Goal: Transaction & Acquisition: Subscribe to service/newsletter

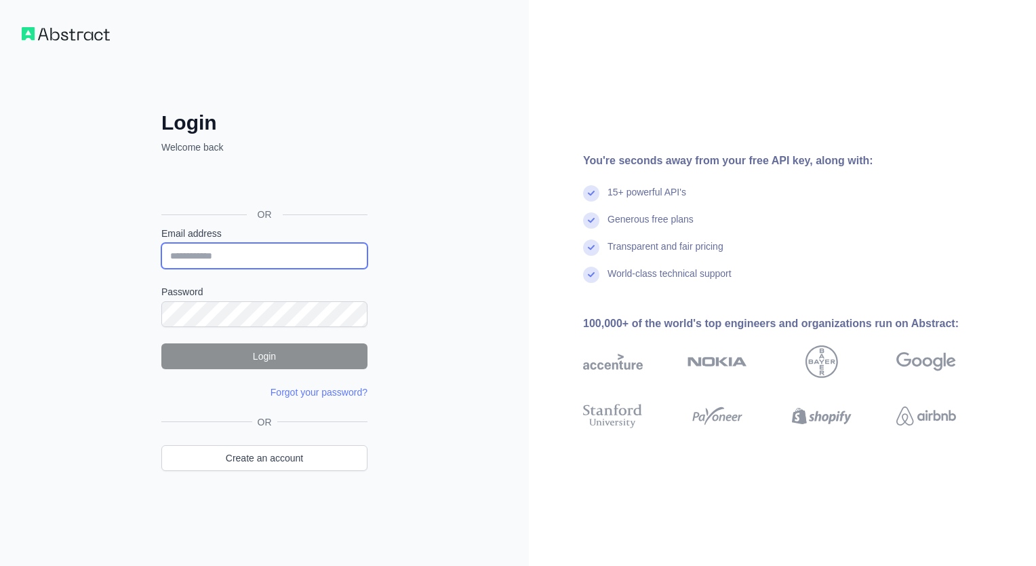
click at [255, 254] on input "Email address" at bounding box center [264, 256] width 206 height 26
click at [344, 250] on input "*" at bounding box center [264, 256] width 206 height 26
type input "**********"
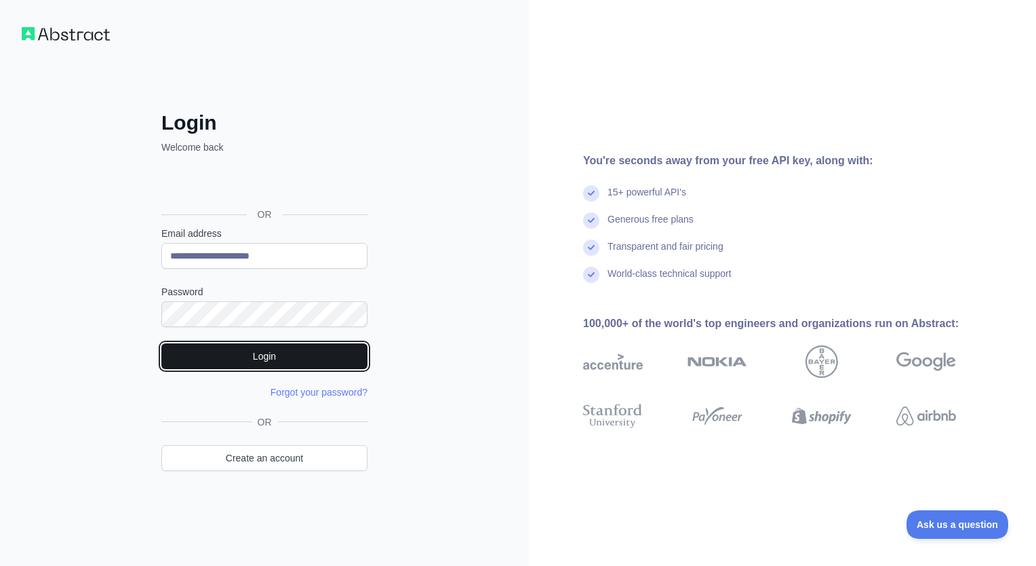
click at [274, 355] on button "Login" at bounding box center [264, 356] width 206 height 26
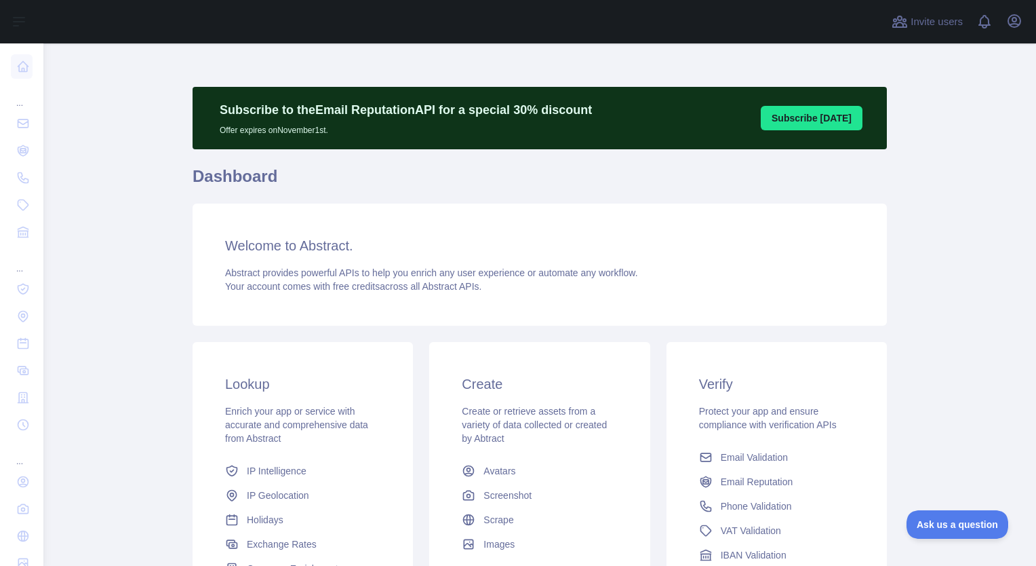
click at [106, 172] on main "Subscribe to the Email Reputation API for a special 30 % discount Offer expires…" at bounding box center [539, 304] width 993 height 522
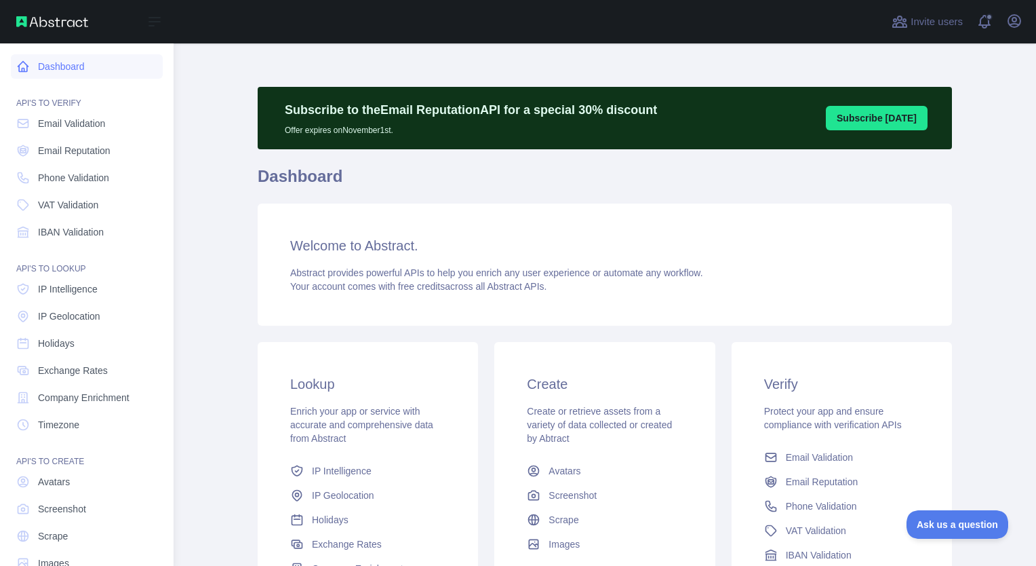
click at [60, 73] on link "Dashboard" at bounding box center [87, 66] width 152 height 24
click at [149, 23] on icon at bounding box center [154, 22] width 16 height 16
click at [90, 317] on span "IP Geolocation" at bounding box center [69, 316] width 62 height 14
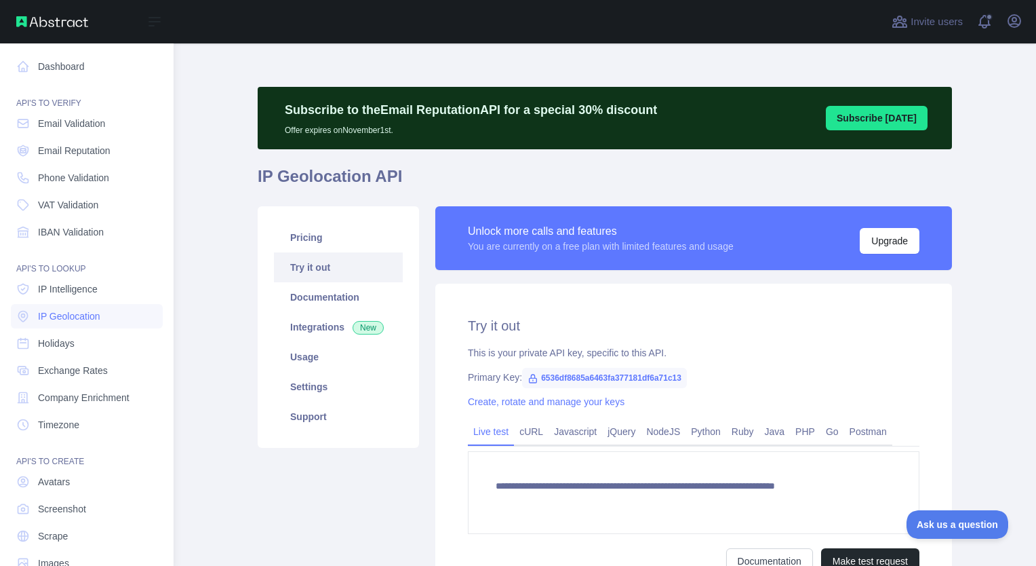
type textarea "**********"
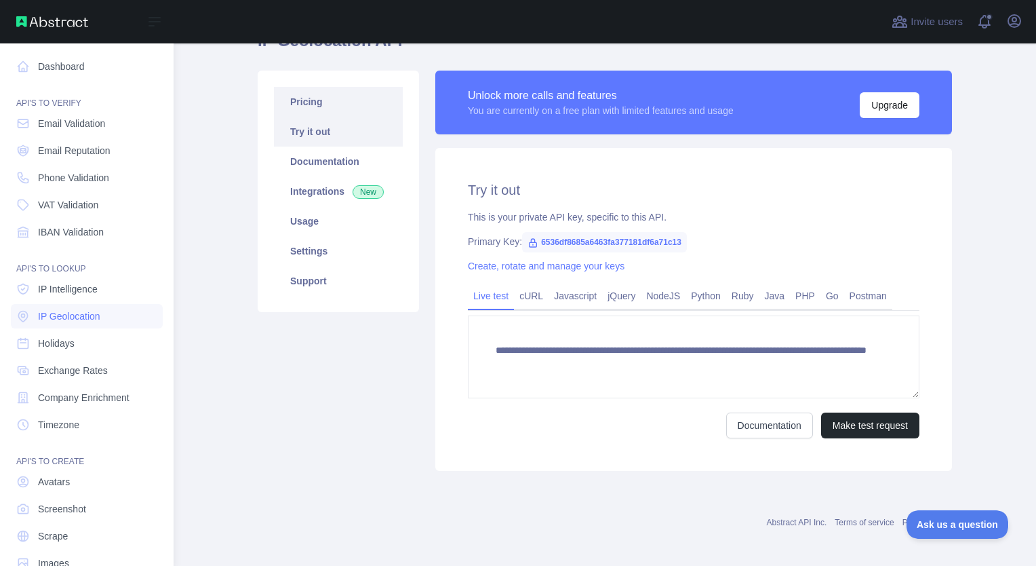
click at [309, 102] on link "Pricing" at bounding box center [338, 102] width 129 height 30
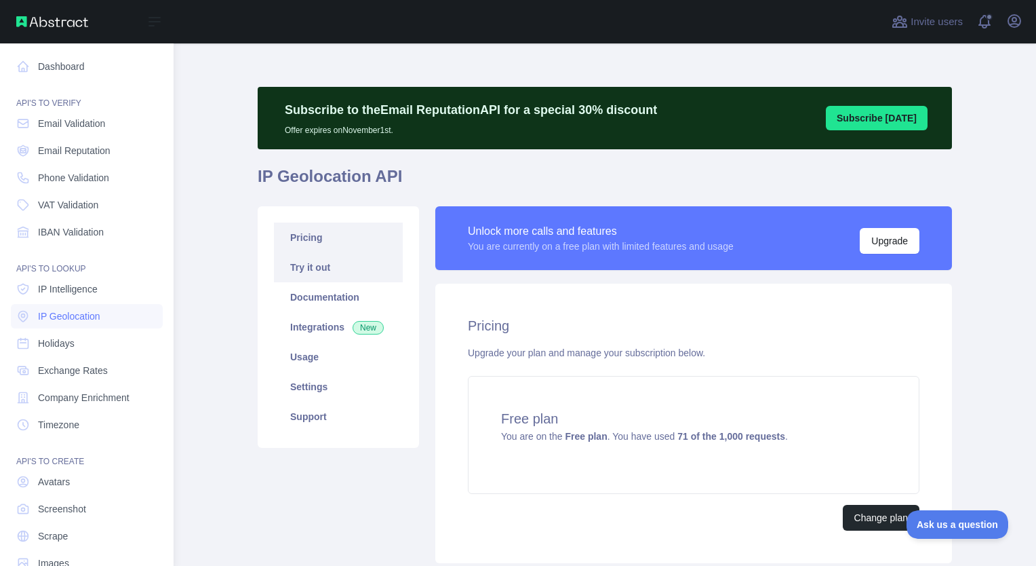
click at [317, 270] on link "Try it out" at bounding box center [338, 267] width 129 height 30
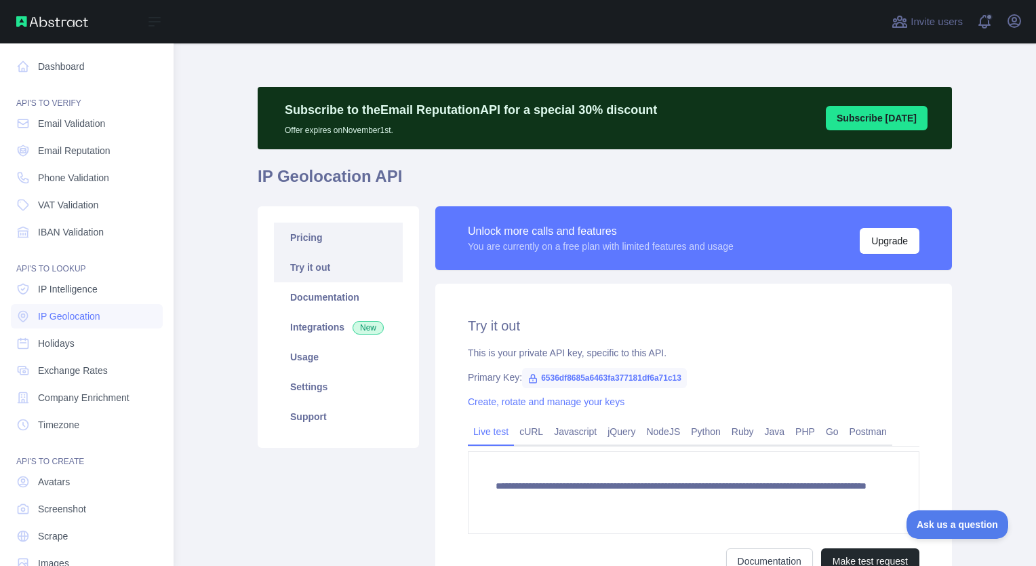
click at [325, 241] on link "Pricing" at bounding box center [338, 237] width 129 height 30
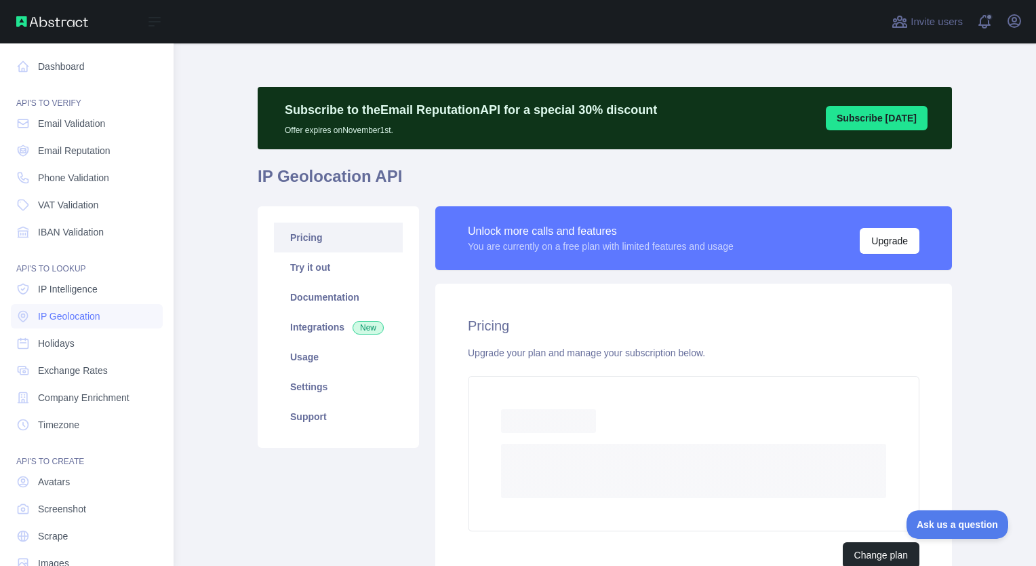
scroll to position [96, 0]
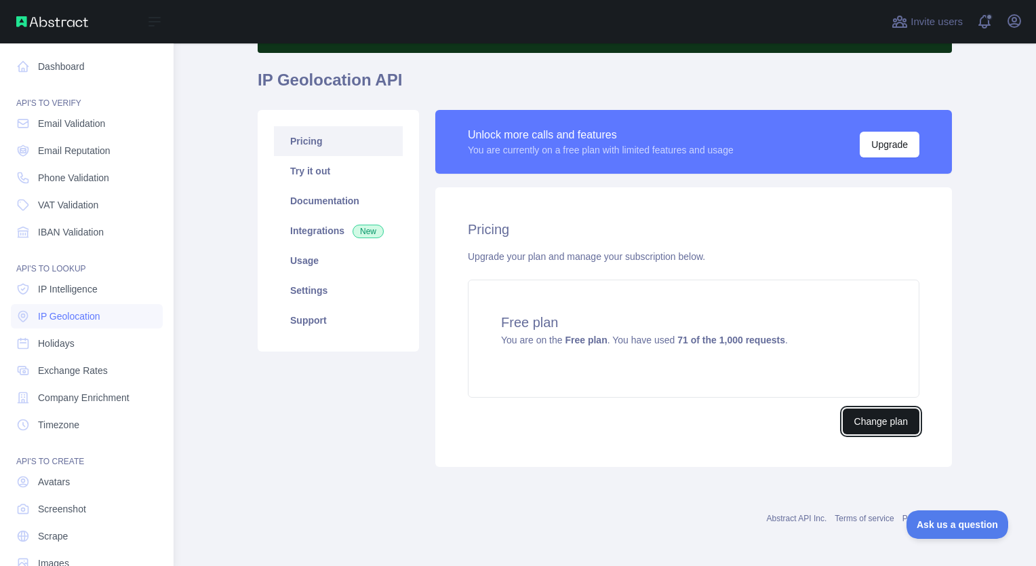
click at [874, 416] on button "Change plan" at bounding box center [881, 421] width 77 height 26
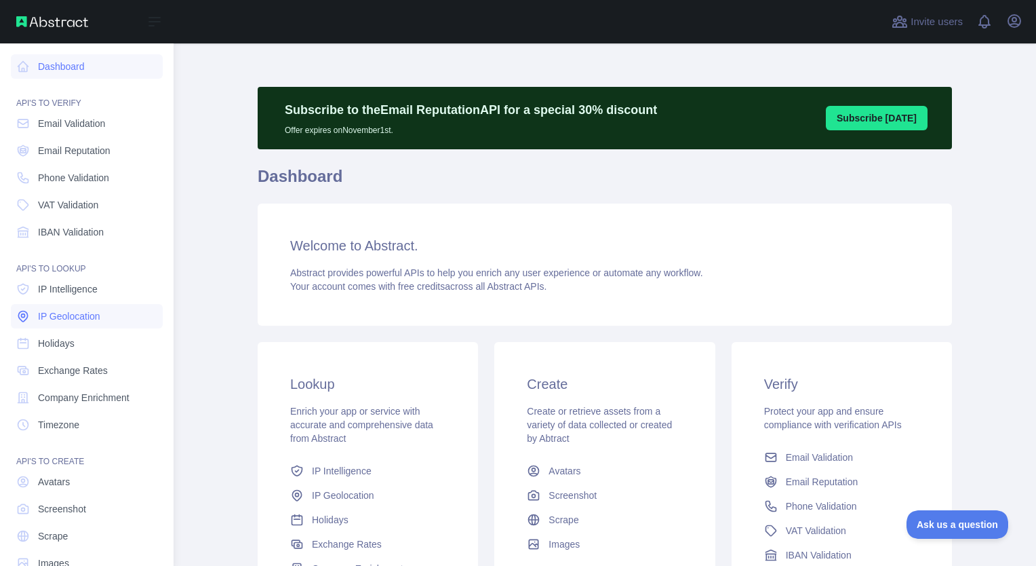
click at [84, 314] on span "IP Geolocation" at bounding box center [69, 316] width 62 height 14
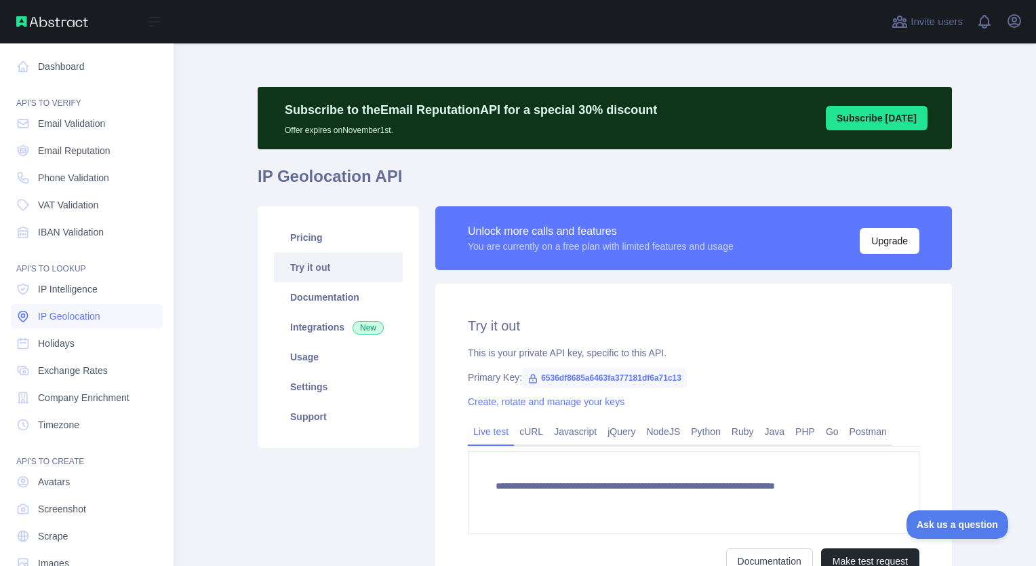
type textarea "**********"
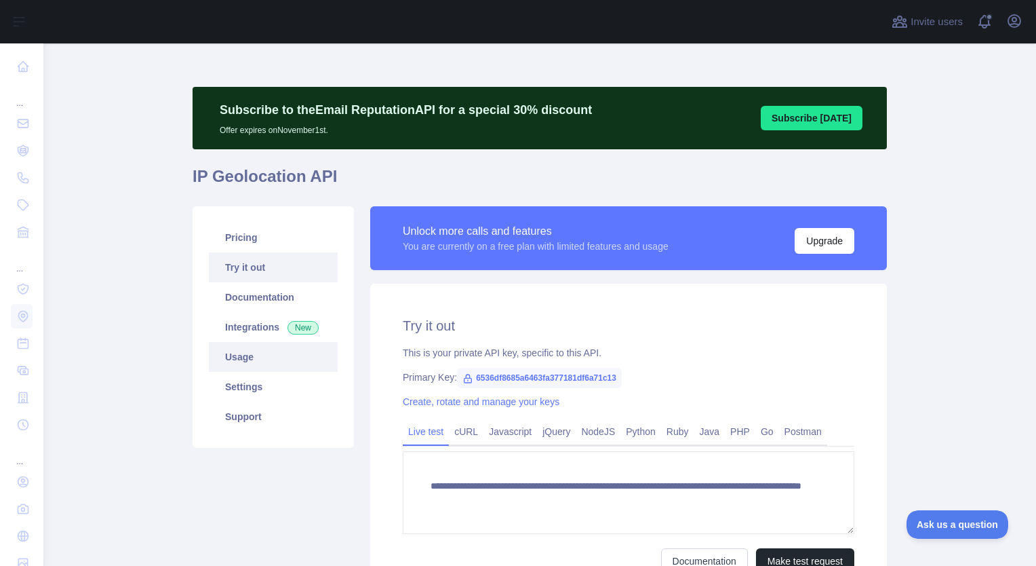
click at [289, 357] on link "Usage" at bounding box center [273, 357] width 129 height 30
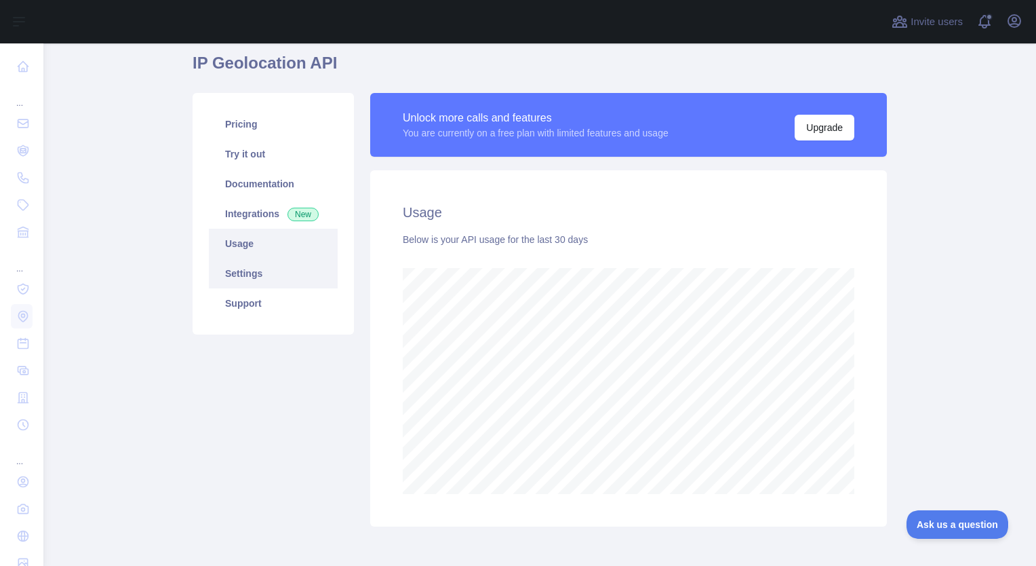
scroll to position [136, 0]
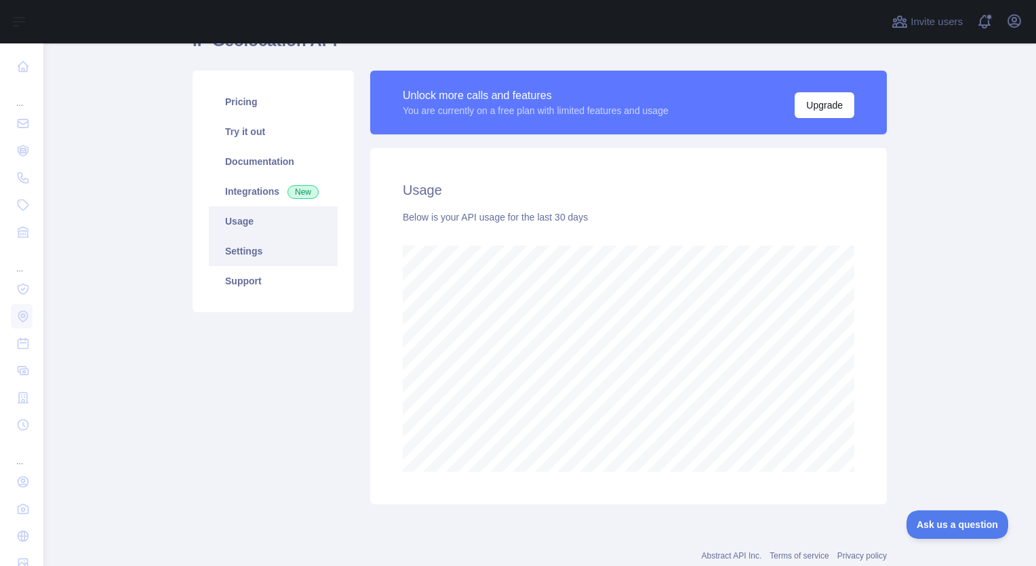
click at [249, 259] on link "Settings" at bounding box center [273, 251] width 129 height 30
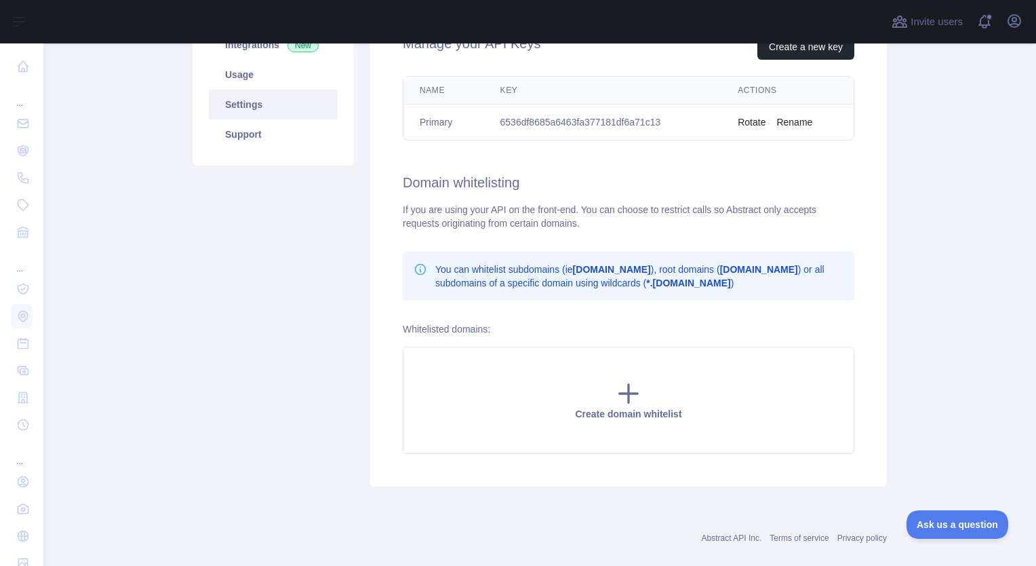
scroll to position [301, 0]
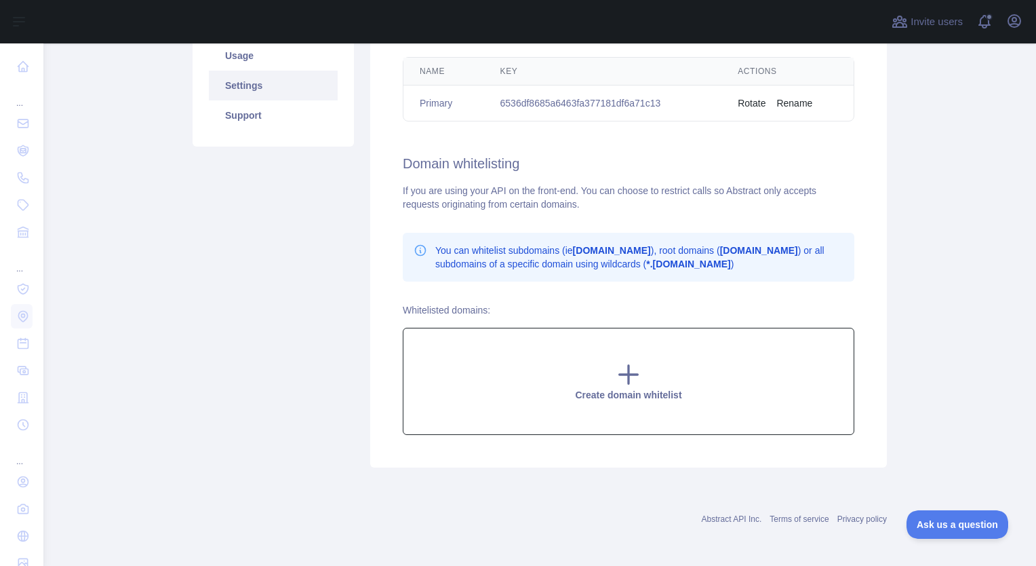
click at [620, 373] on icon at bounding box center [629, 375] width 18 height 18
